Goal: Use online tool/utility

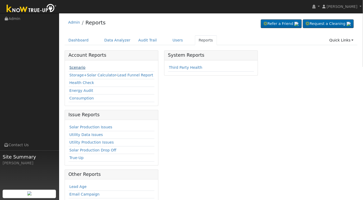
click at [76, 66] on link "Scenario" at bounding box center [77, 67] width 16 height 4
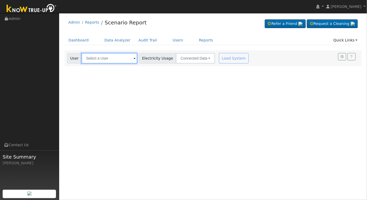
click at [92, 59] on input "text" at bounding box center [109, 58] width 56 height 11
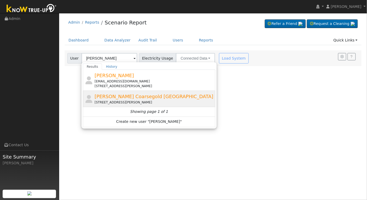
click at [130, 99] on span "[PERSON_NAME] Coarsegold [GEOGRAPHIC_DATA]" at bounding box center [154, 97] width 119 height 6
type input "[PERSON_NAME] Coarsegold [GEOGRAPHIC_DATA]"
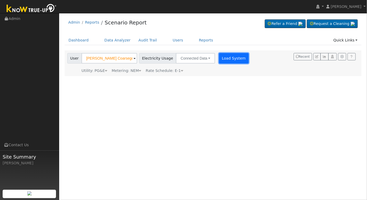
click at [226, 55] on button "Load System" at bounding box center [234, 58] width 30 height 11
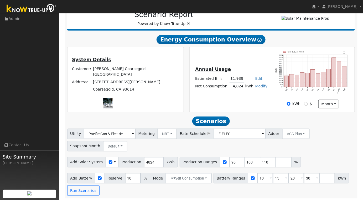
scroll to position [76, 0]
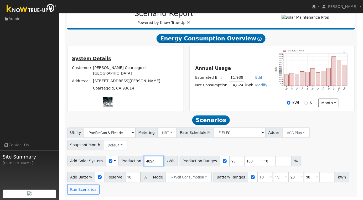
click at [149, 162] on input "4824" at bounding box center [154, 161] width 20 height 11
click at [149, 161] on input "4824" at bounding box center [154, 161] width 20 height 11
type input "4"
type input "6893"
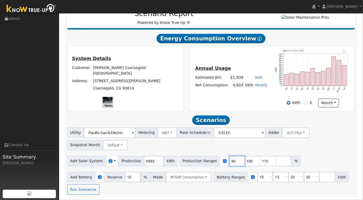
click at [229, 163] on input "90" at bounding box center [237, 161] width 16 height 11
type input "100"
type input "110"
type input "100"
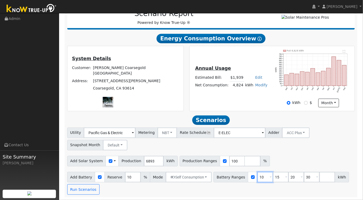
click at [257, 179] on input "10" at bounding box center [265, 177] width 16 height 11
type input "15"
type input "20"
type input "30"
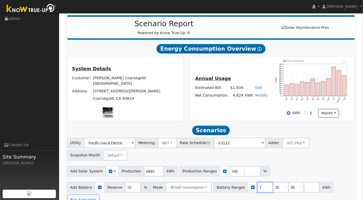
type input "20"
type input "30"
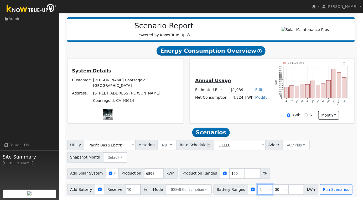
type input "30"
type input "3"
type input "13.5"
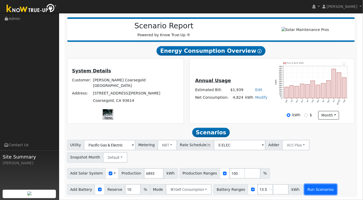
click at [314, 186] on button "Run Scenarios" at bounding box center [320, 189] width 32 height 11
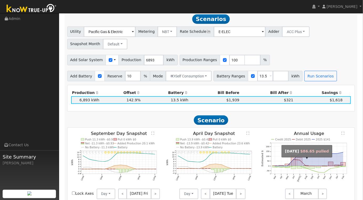
scroll to position [350, 0]
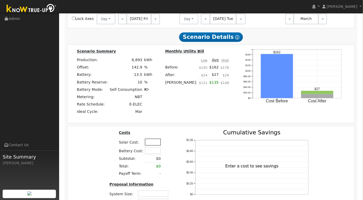
click at [149, 144] on input "text" at bounding box center [153, 142] width 16 height 7
type input "$17,000"
click at [115, 165] on div "Costs Solar Cost: $17,000 Battery Cost: Subtotal: $0 Total: $0 Payoff Term: - P…" at bounding box center [140, 174] width 74 height 89
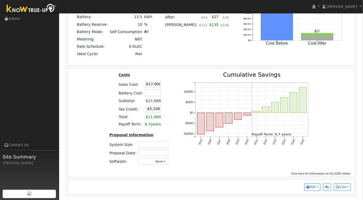
scroll to position [0, 0]
